Goal: Task Accomplishment & Management: Manage account settings

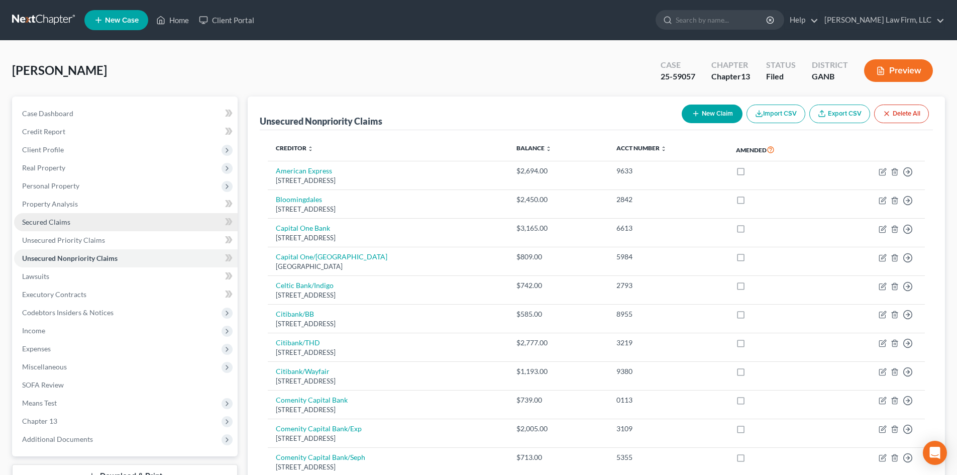
click at [53, 221] on span "Secured Claims" at bounding box center [46, 222] width 48 height 9
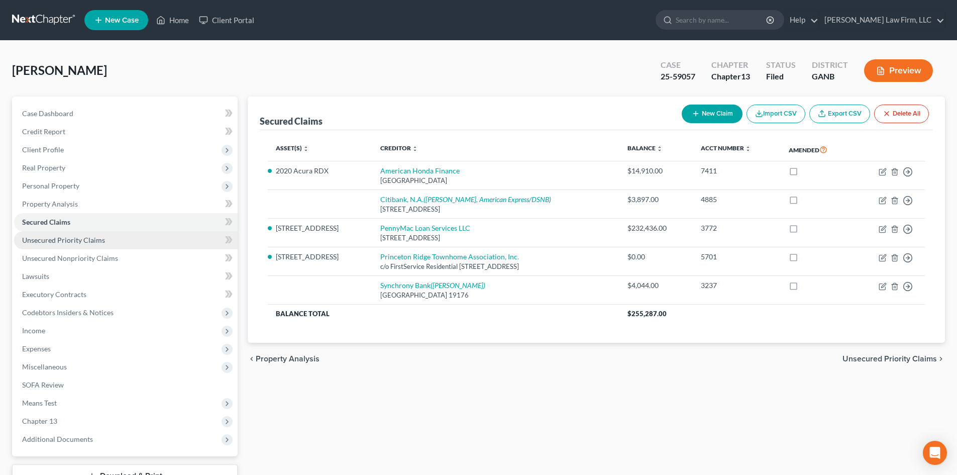
click at [88, 237] on span "Unsecured Priority Claims" at bounding box center [63, 240] width 83 height 9
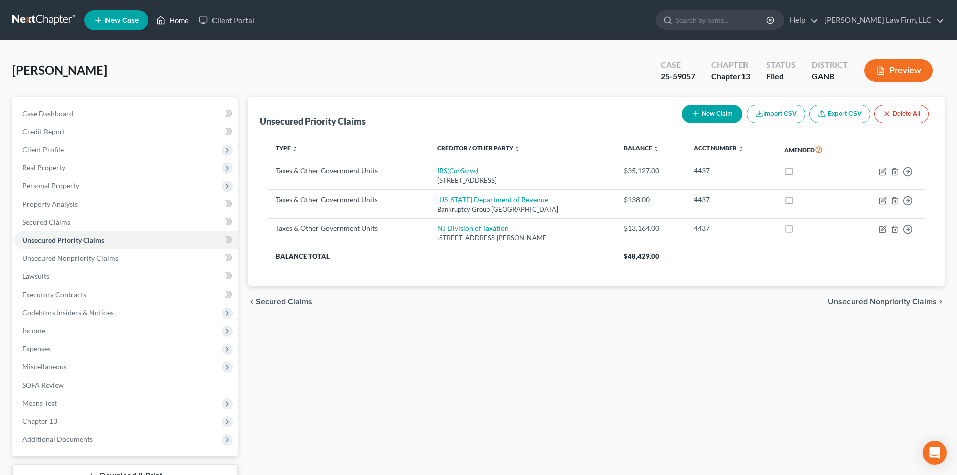
click at [184, 20] on link "Home" at bounding box center [172, 20] width 43 height 18
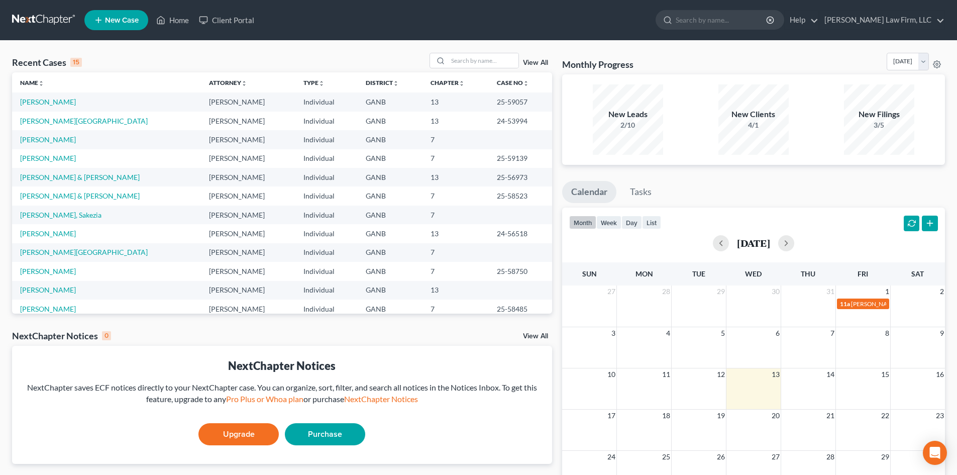
click at [528, 67] on div "View All" at bounding box center [491, 61] width 123 height 16
click at [528, 64] on link "View All" at bounding box center [535, 62] width 25 height 7
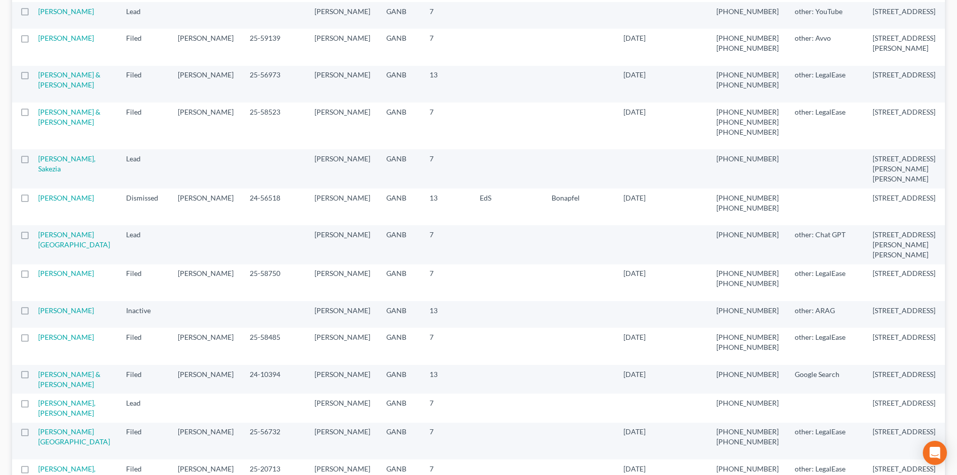
scroll to position [335, 0]
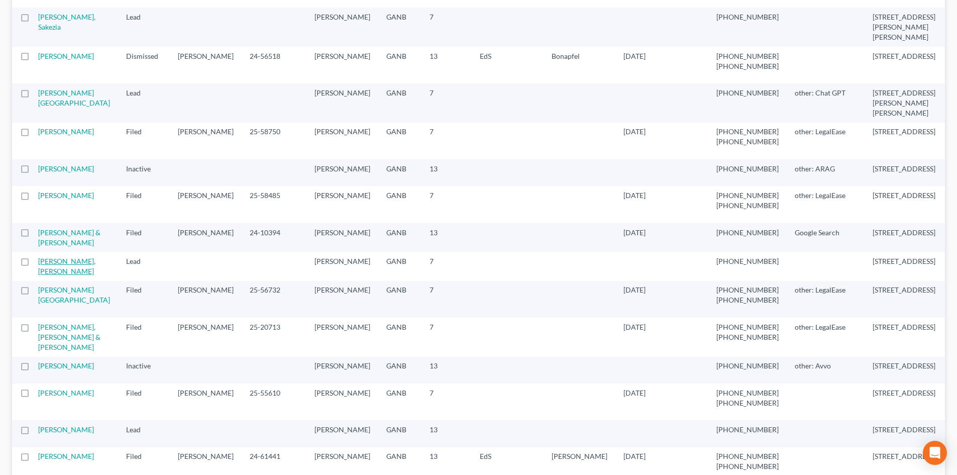
click at [51, 275] on link "[PERSON_NAME], [PERSON_NAME]" at bounding box center [66, 266] width 57 height 19
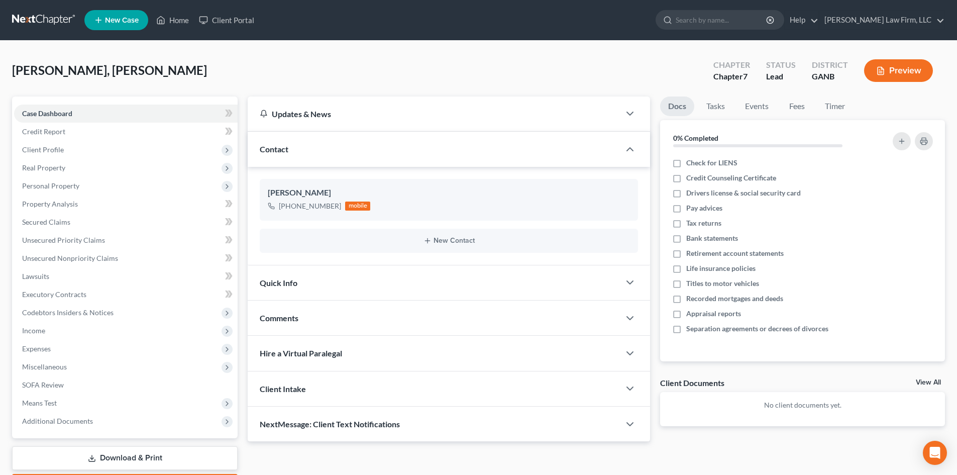
click at [336, 283] on div "Quick Info" at bounding box center [434, 282] width 372 height 35
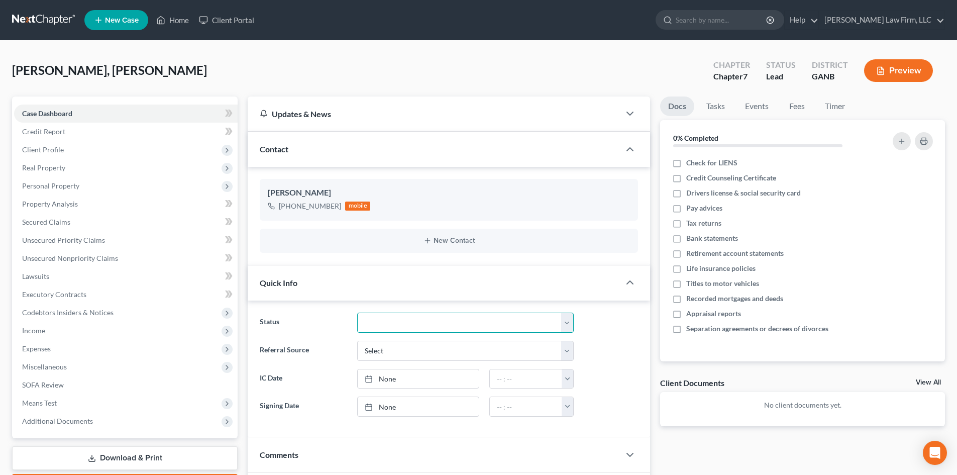
click at [391, 321] on select "Discharged Discharged & Reported Discharge Litigation Dismissal Notice Dismisse…" at bounding box center [465, 323] width 217 height 20
select select "8"
click at [357, 313] on select "Discharged Discharged & Reported Discharge Litigation Dismissal Notice Dismisse…" at bounding box center [465, 323] width 217 height 20
click at [745, 458] on div "Docs Tasks Events Fees Timer 0% Completed Nothing here yet! Check for LIENS Cre…" at bounding box center [802, 337] width 295 height 482
click at [170, 16] on link "Home" at bounding box center [172, 20] width 43 height 18
